Goal: Task Accomplishment & Management: Use online tool/utility

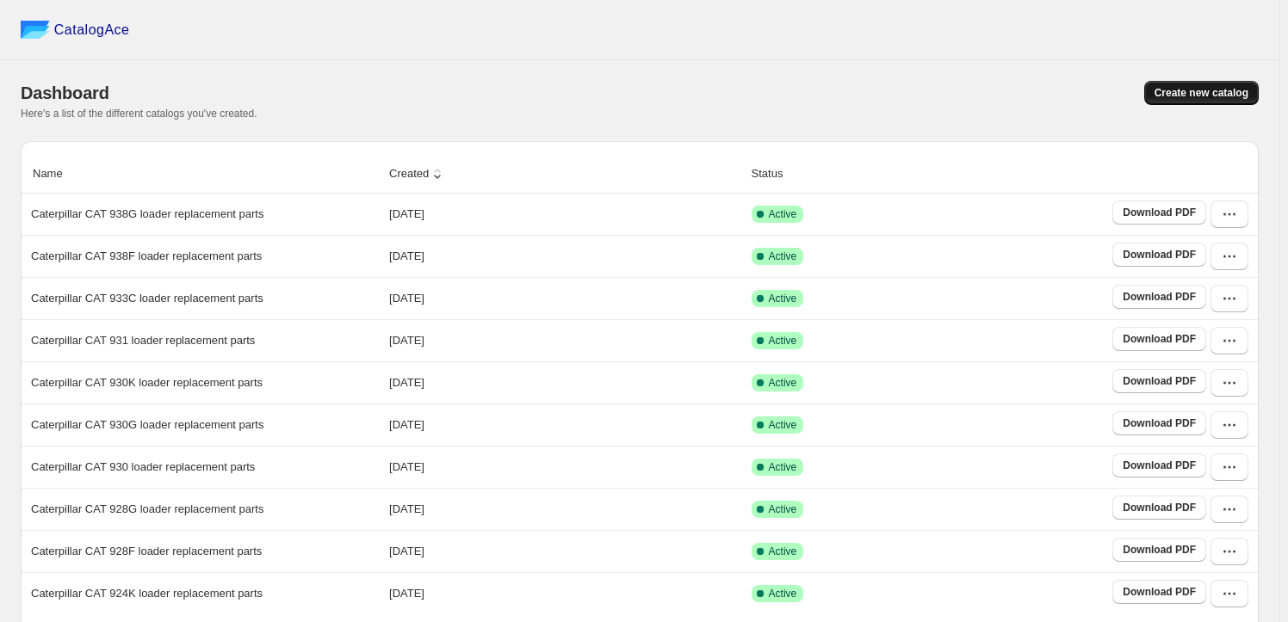
click at [1175, 89] on span "Create new catalog" at bounding box center [1201, 93] width 94 height 14
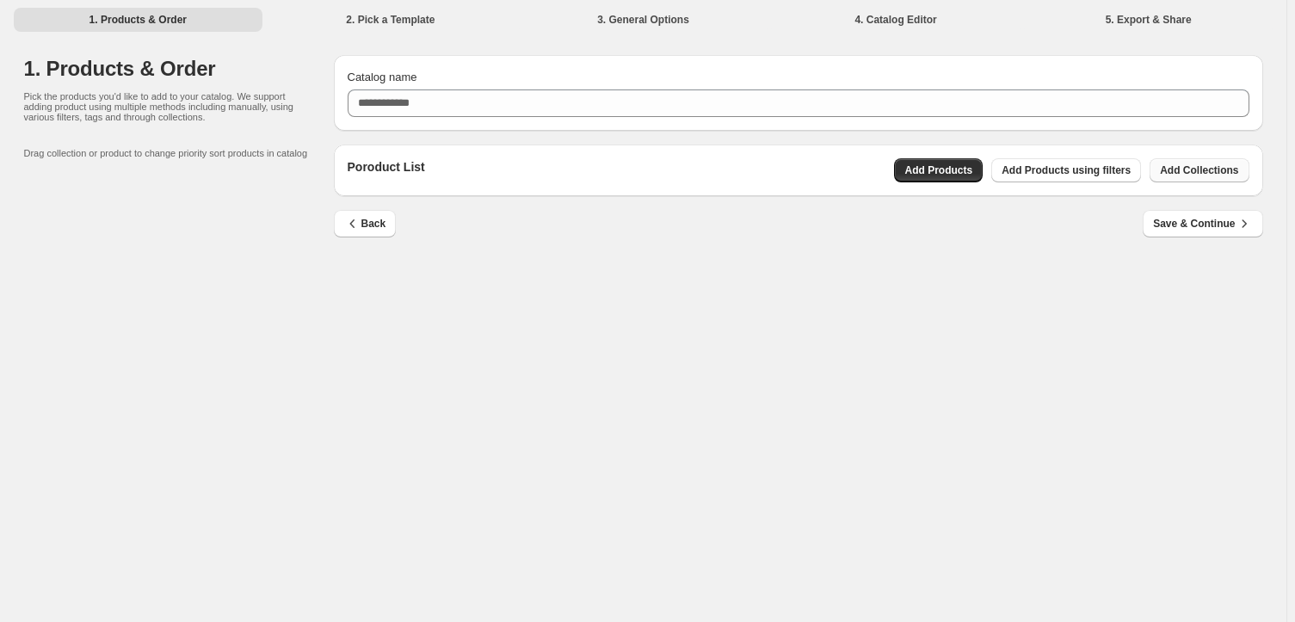
click at [1190, 177] on button "Add Collections" at bounding box center [1199, 170] width 99 height 24
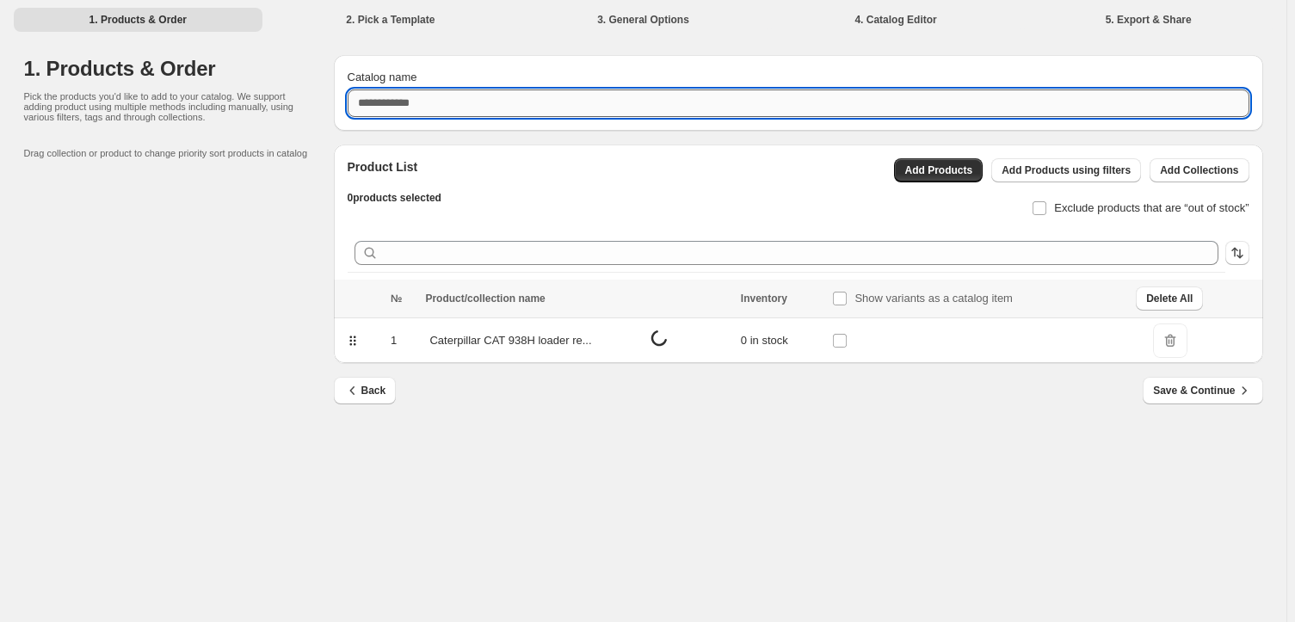
click at [546, 96] on input "Catalog name" at bounding box center [799, 104] width 902 height 28
paste input "**********"
type input "**********"
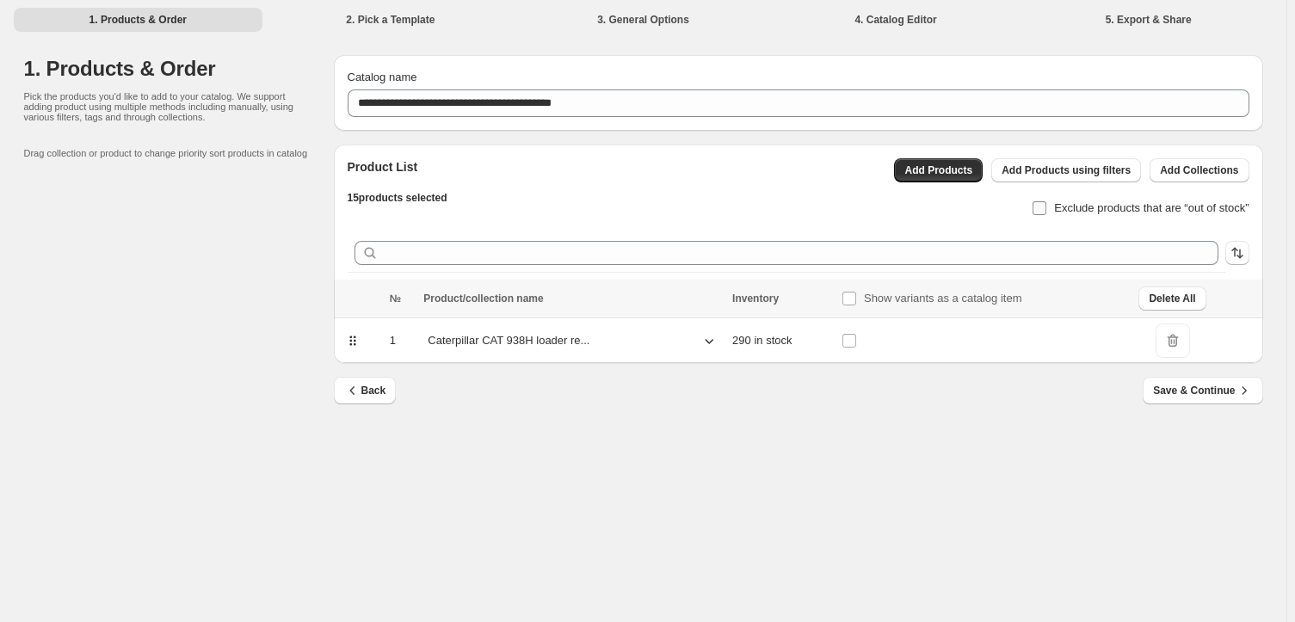
click at [1078, 214] on span "Exclude products that are “out of stock”" at bounding box center [1151, 207] width 195 height 13
click at [1217, 379] on button "Save & Continue" at bounding box center [1203, 391] width 120 height 28
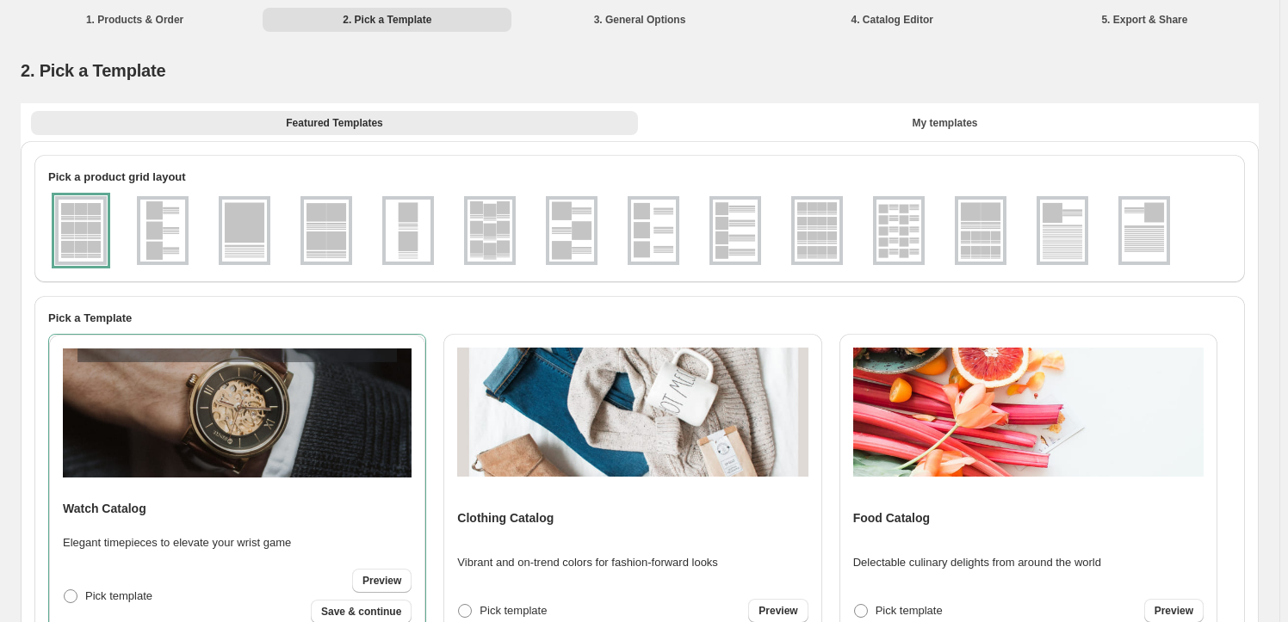
click at [918, 244] on img at bounding box center [898, 231] width 45 height 62
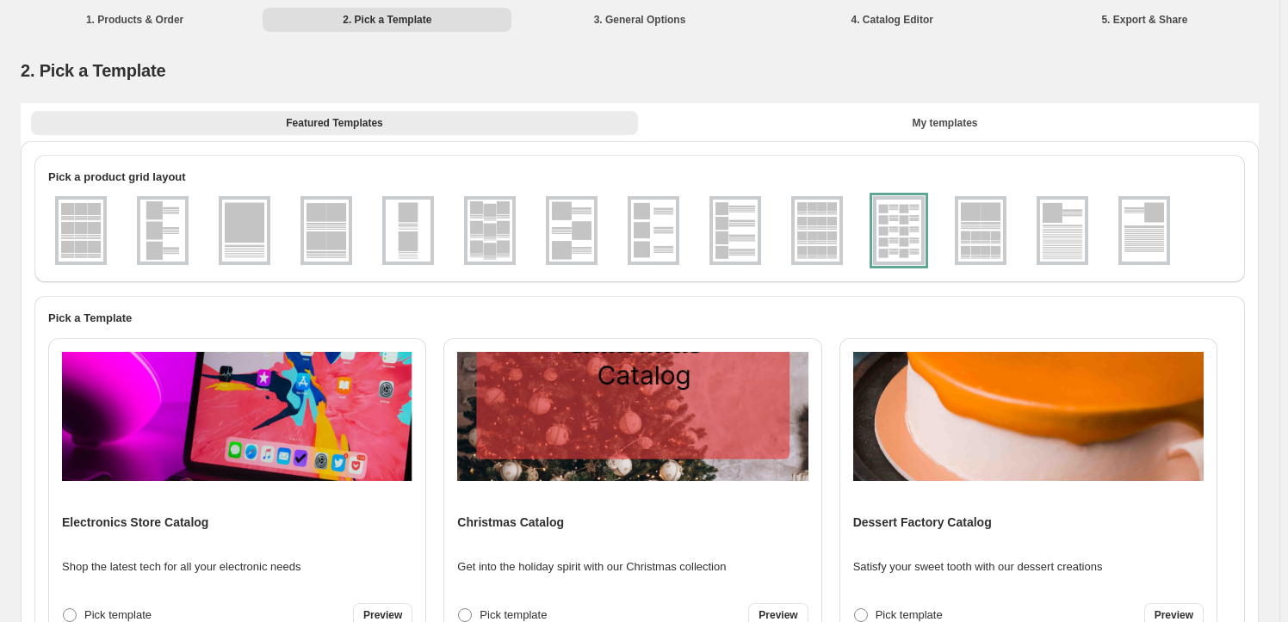
click at [298, 454] on img at bounding box center [237, 416] width 350 height 129
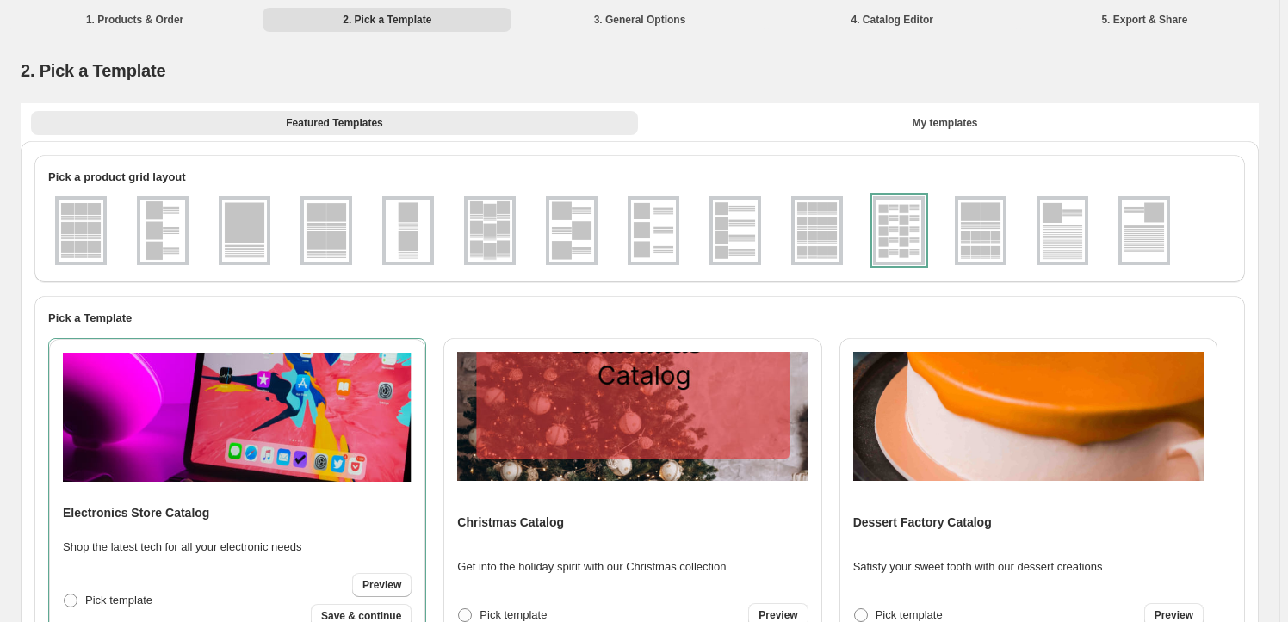
scroll to position [2393, 0]
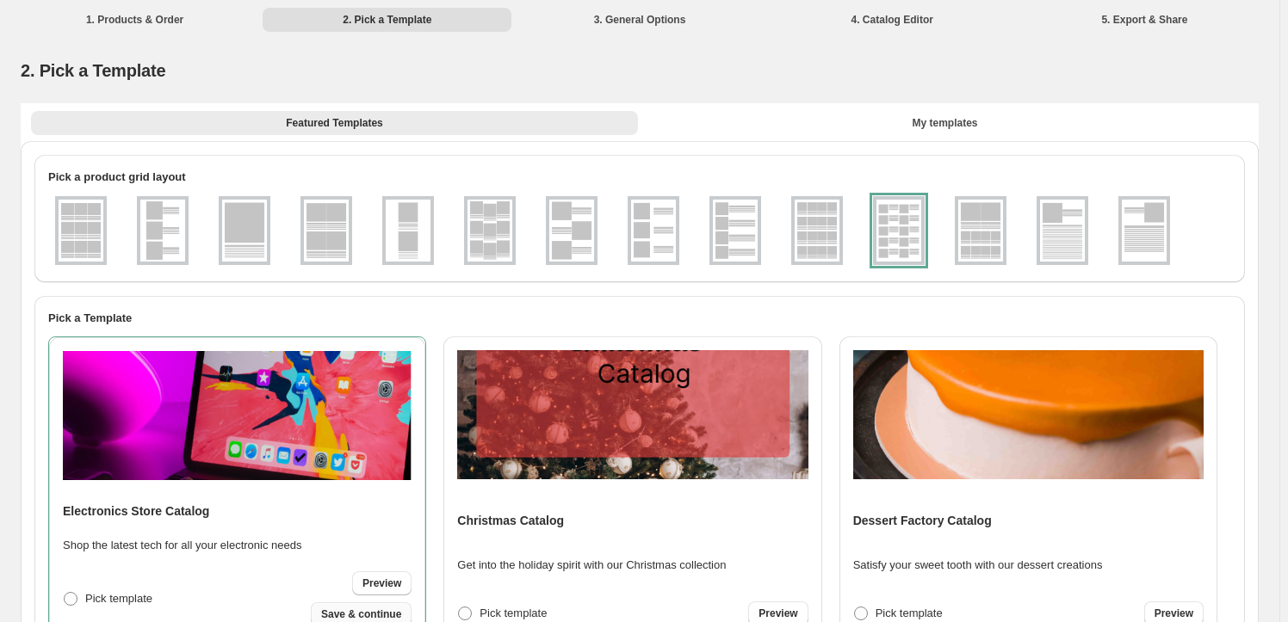
click at [374, 615] on span "Save & continue" at bounding box center [361, 615] width 80 height 14
select select "**********"
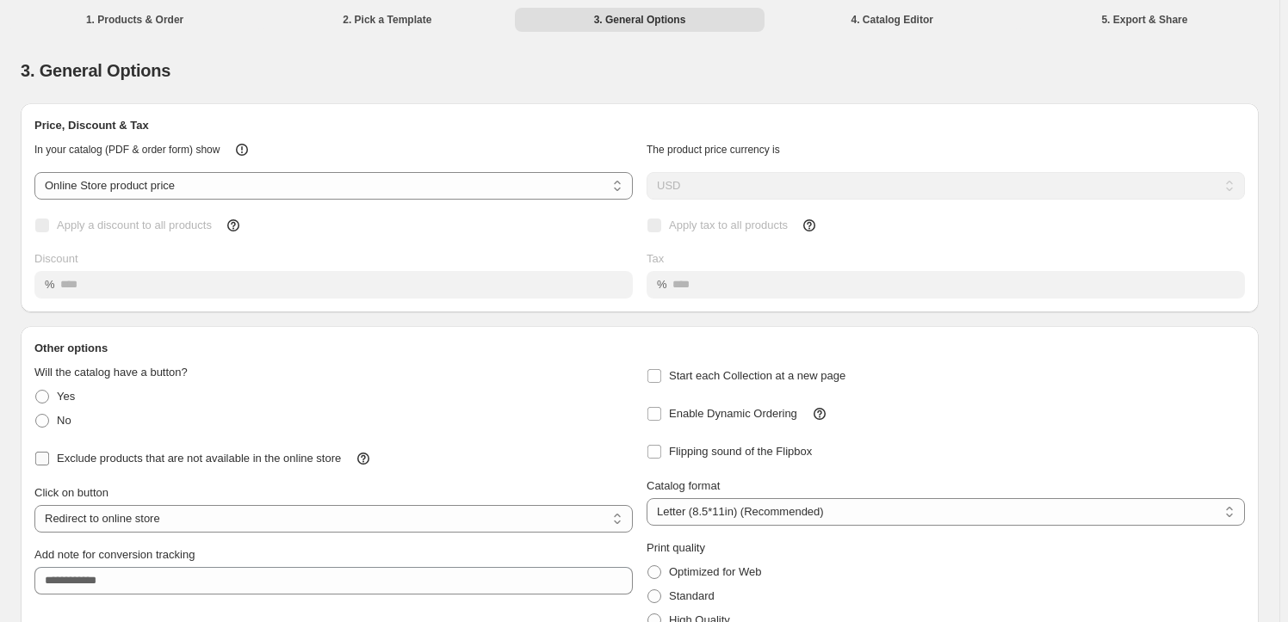
click at [204, 456] on span "Exclude products that are not available in the online store" at bounding box center [199, 458] width 284 height 13
click at [702, 403] on label "Enable Dynamic Ordering" at bounding box center [721, 414] width 151 height 24
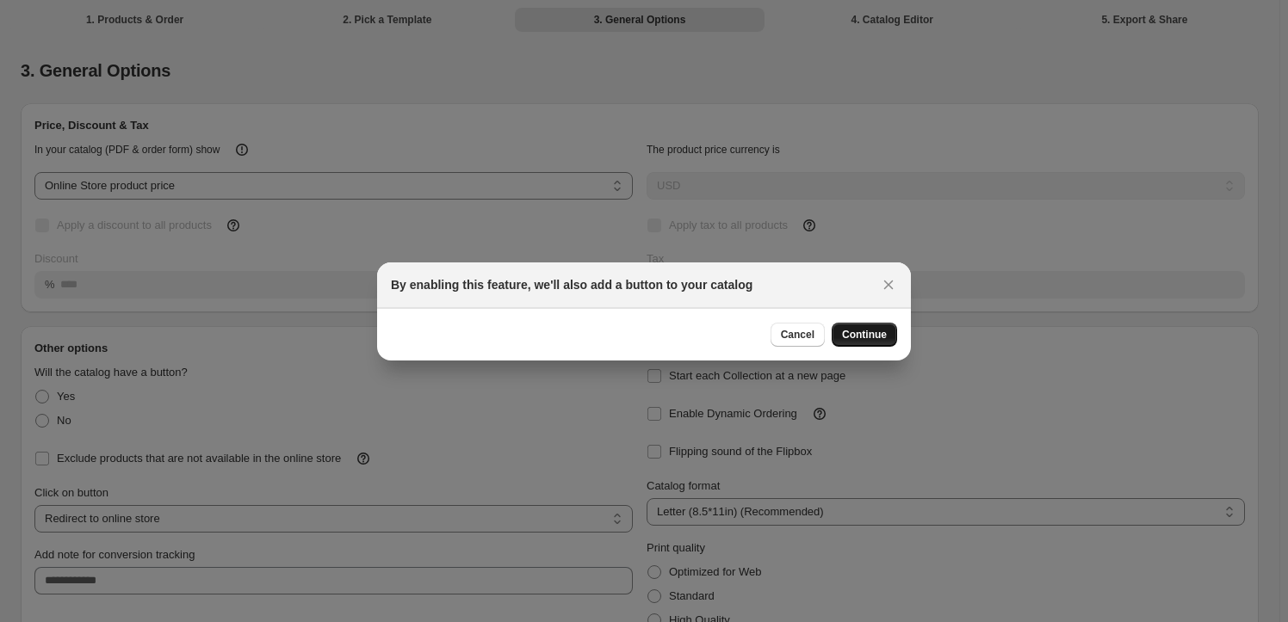
click at [856, 337] on span "Continue" at bounding box center [864, 335] width 45 height 14
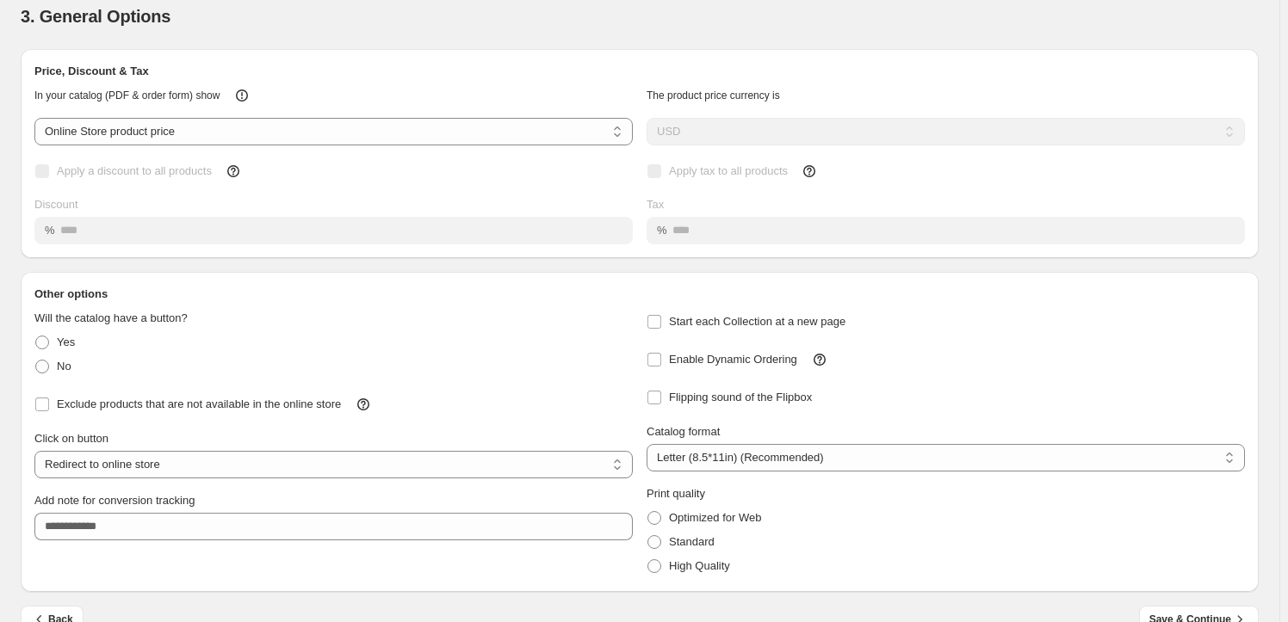
scroll to position [87, 0]
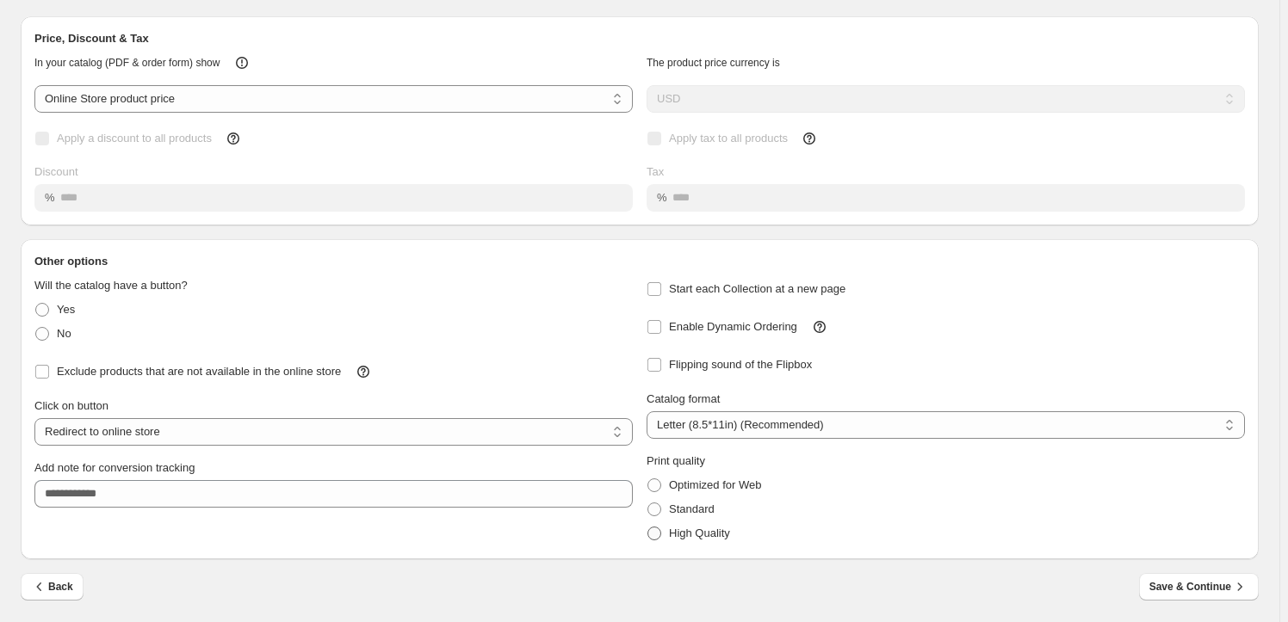
click at [688, 537] on span "High Quality" at bounding box center [699, 533] width 61 height 13
click at [1221, 579] on span "Save & Continue" at bounding box center [1198, 586] width 99 height 17
